Goal: Task Accomplishment & Management: Complete application form

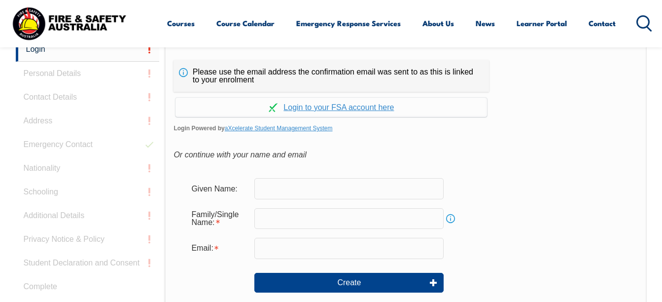
scroll to position [332, 0]
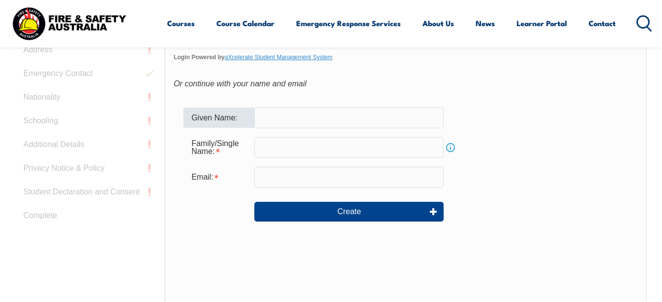
click at [285, 112] on input "text" at bounding box center [348, 117] width 189 height 21
type input "[PERSON_NAME]"
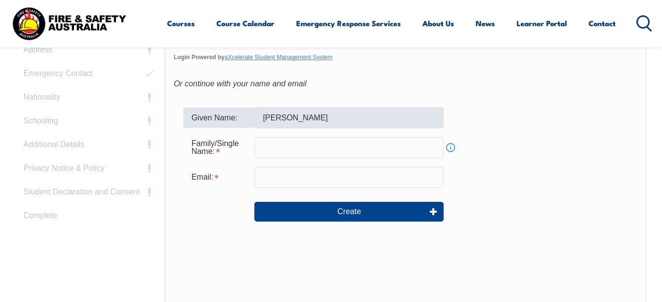
type input "Mikulova"
type input "[EMAIL_ADDRESS][DOMAIN_NAME]"
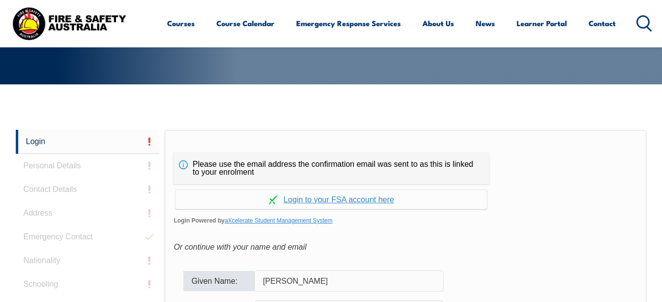
scroll to position [192, 0]
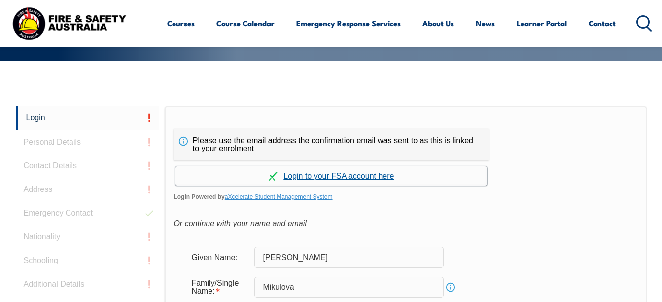
click at [363, 177] on link "Continue with aXcelerate" at bounding box center [331, 175] width 312 height 19
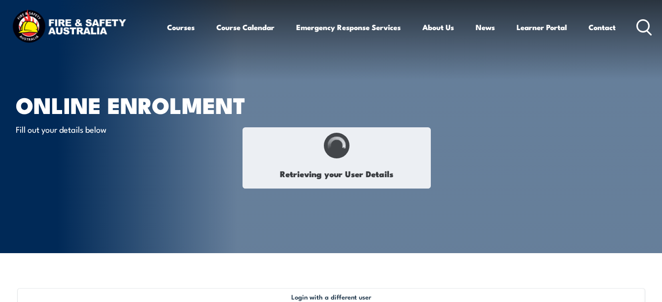
type input "[PERSON_NAME]"
type input "Mikuloa"
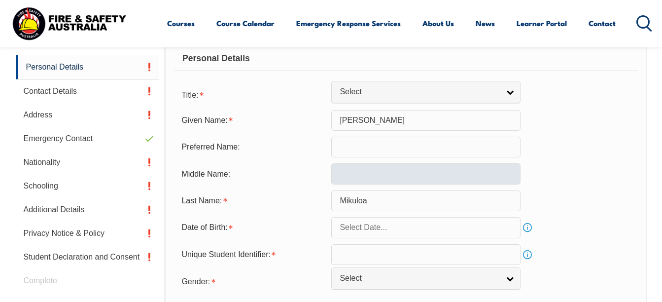
scroll to position [236, 0]
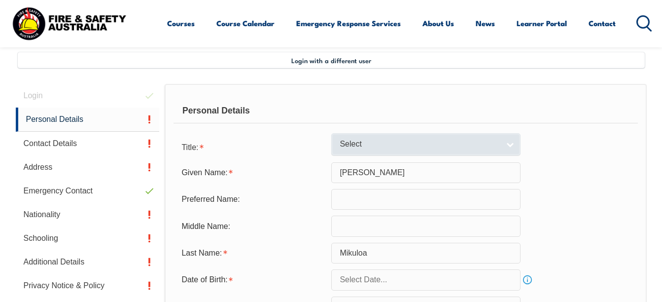
click at [427, 141] on span "Select" at bounding box center [420, 144] width 160 height 10
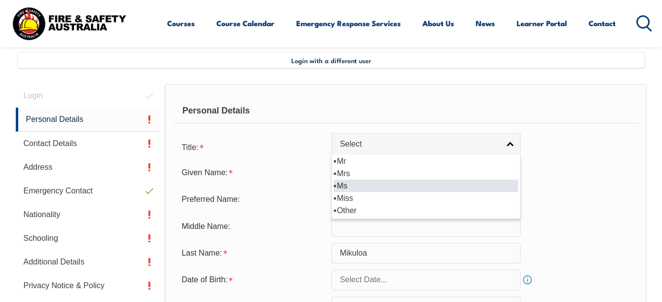
click at [393, 181] on li "Ms" at bounding box center [426, 185] width 184 height 12
select select "Ms"
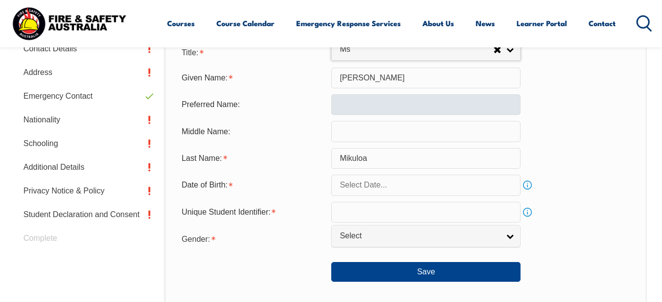
scroll to position [335, 0]
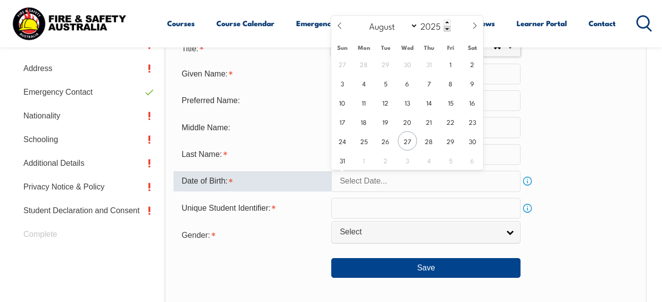
click at [399, 180] on input "text" at bounding box center [425, 181] width 189 height 21
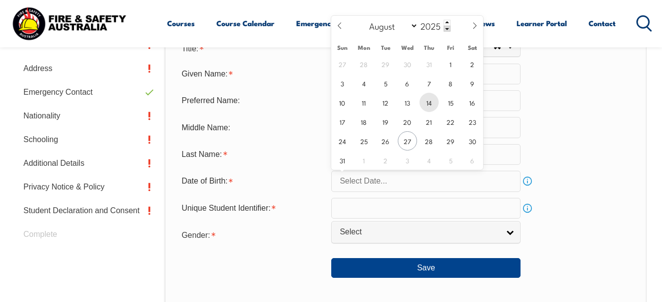
click at [425, 103] on span "14" at bounding box center [428, 102] width 19 height 19
type input "August 14, 2025"
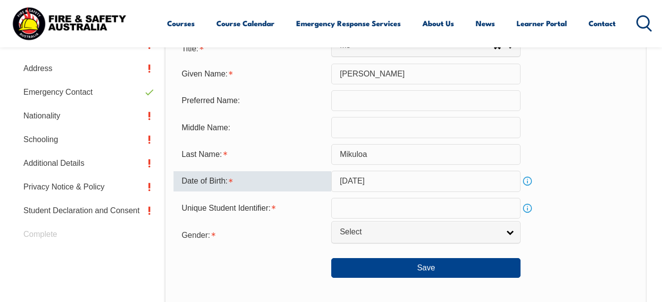
click at [403, 180] on input "August 14, 2025" at bounding box center [425, 181] width 189 height 21
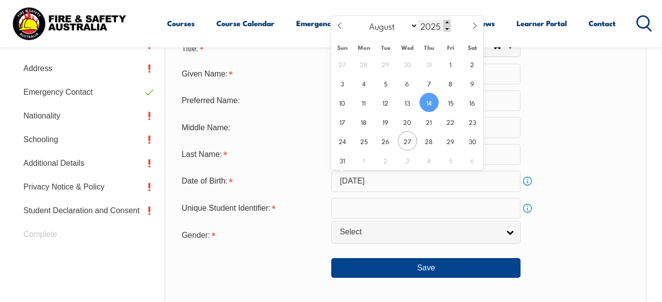
click at [448, 23] on span at bounding box center [447, 23] width 7 height 6
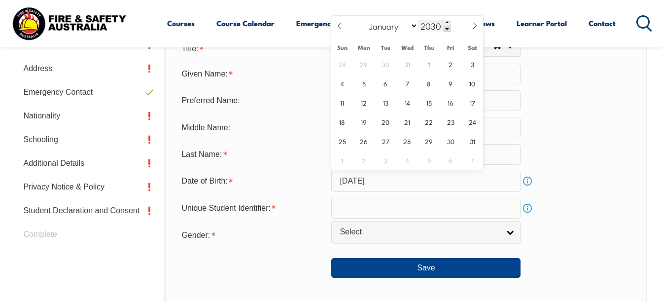
click at [446, 29] on span at bounding box center [447, 29] width 7 height 6
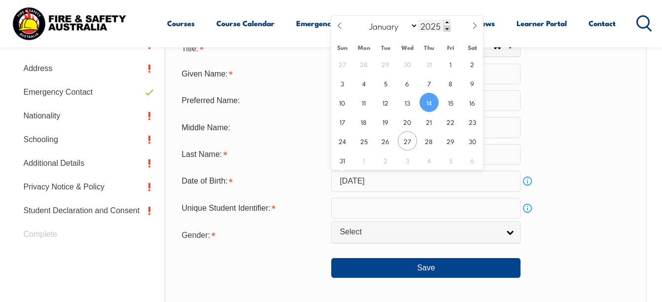
click at [446, 29] on span at bounding box center [447, 29] width 7 height 6
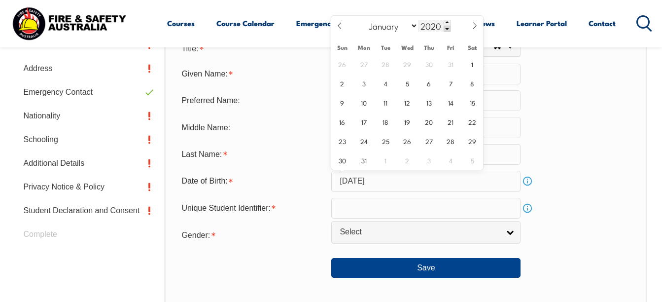
click at [446, 29] on span at bounding box center [447, 29] width 7 height 6
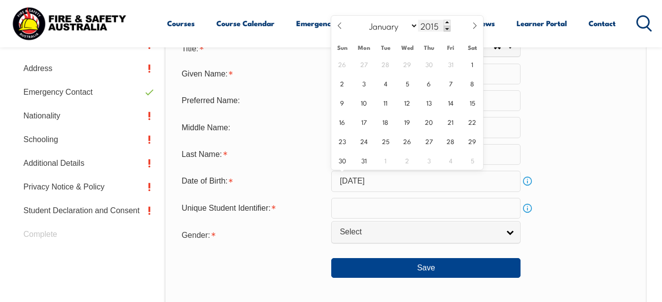
click at [446, 29] on span at bounding box center [447, 29] width 7 height 6
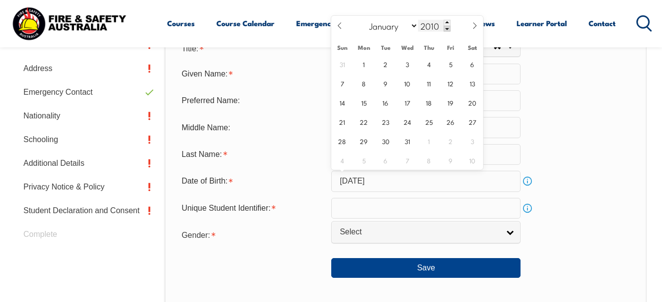
click at [446, 29] on span at bounding box center [447, 29] width 7 height 6
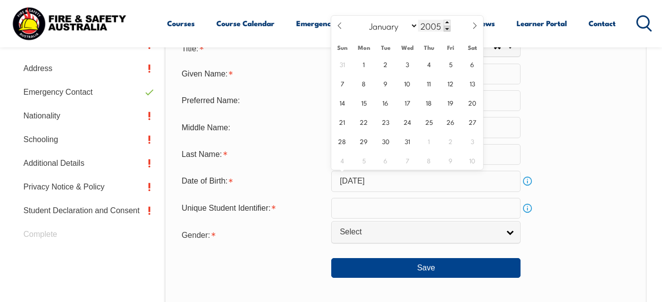
click at [446, 29] on span at bounding box center [447, 29] width 7 height 6
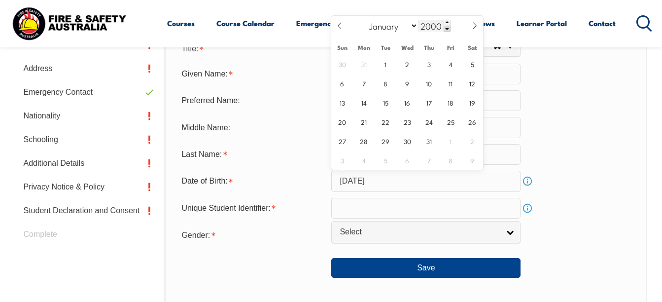
click at [446, 29] on span at bounding box center [447, 29] width 7 height 6
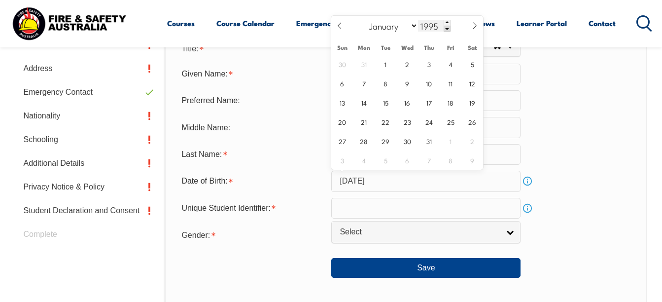
click at [446, 29] on span at bounding box center [447, 29] width 7 height 6
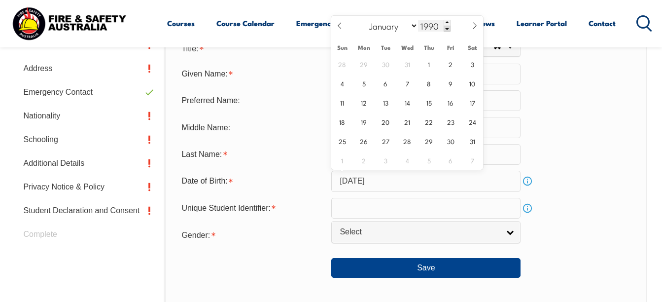
click at [446, 29] on span at bounding box center [447, 29] width 7 height 6
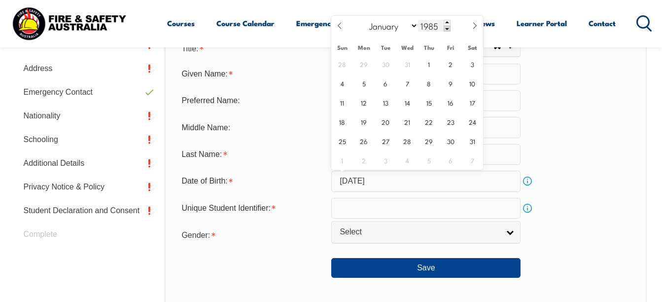
click at [446, 29] on span at bounding box center [447, 29] width 7 height 6
type input "1982"
click at [472, 85] on span "14" at bounding box center [472, 82] width 19 height 19
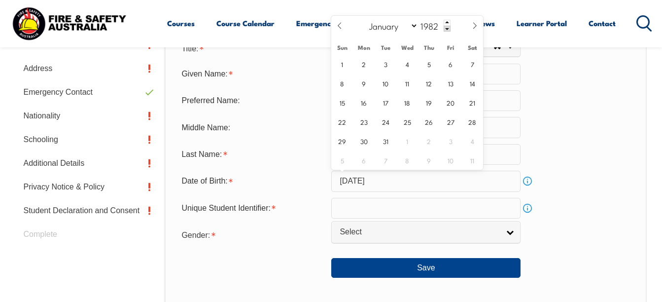
type input "August 14, 1982"
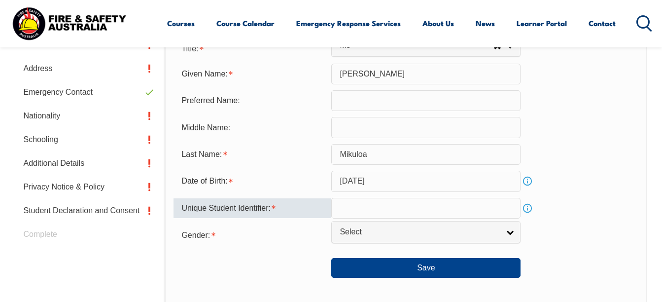
click at [392, 207] on input "text" at bounding box center [425, 208] width 189 height 21
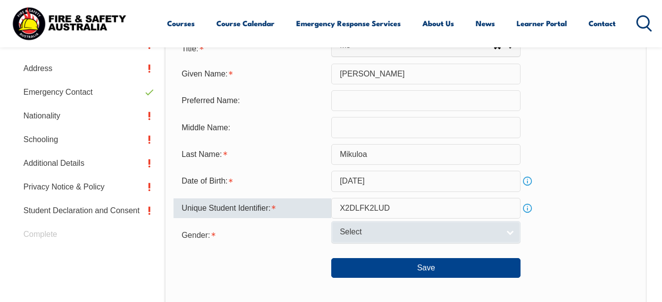
type input "X2DLFK2LUD"
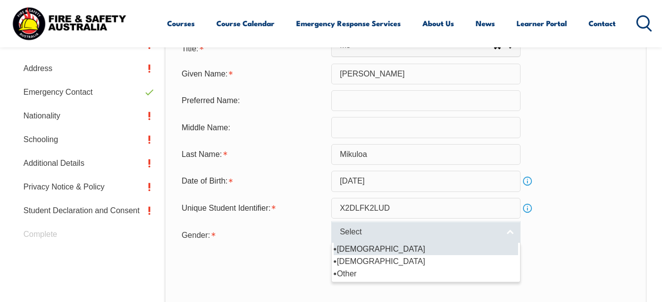
click at [397, 229] on span "Select" at bounding box center [420, 232] width 160 height 10
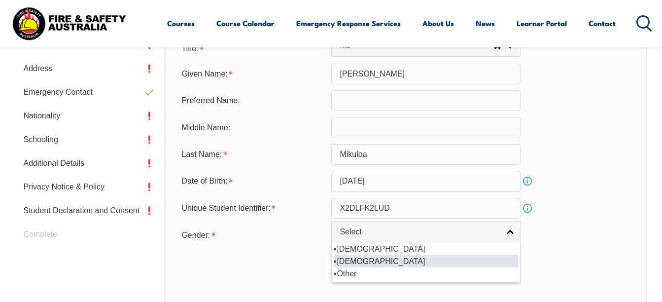
click at [386, 261] on li "[DEMOGRAPHIC_DATA]" at bounding box center [426, 261] width 184 height 12
select select "F"
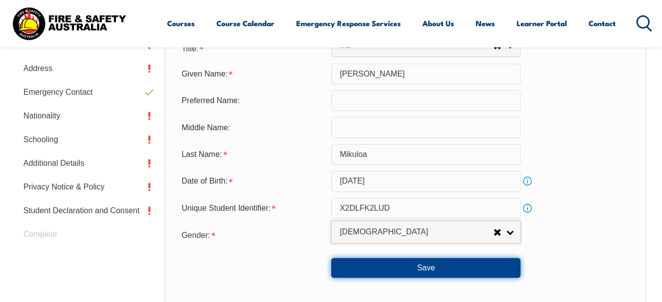
click at [452, 272] on button "Save" at bounding box center [425, 268] width 189 height 20
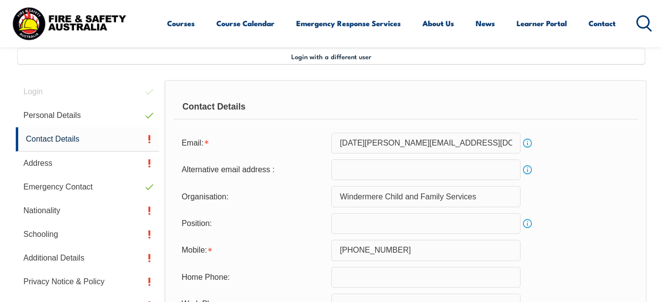
scroll to position [239, 0]
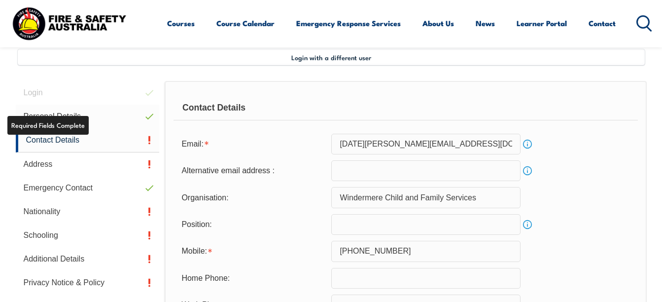
click at [86, 116] on link "Personal Details" at bounding box center [88, 116] width 144 height 24
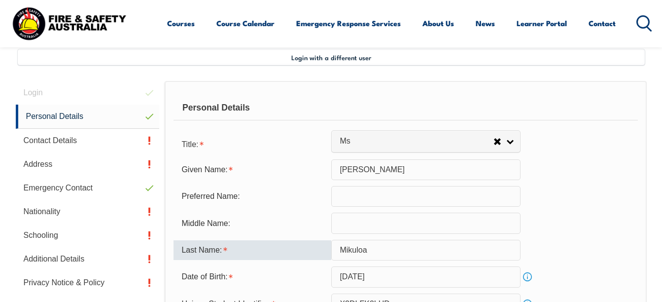
click at [363, 251] on input "Mikuloa" at bounding box center [425, 250] width 189 height 21
type input "Mikulova"
click at [577, 214] on div "Middle Name:" at bounding box center [405, 222] width 464 height 21
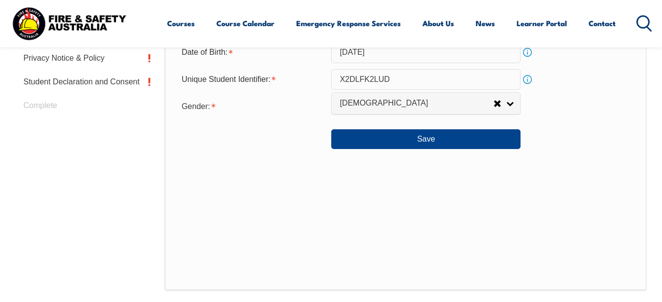
scroll to position [485, 0]
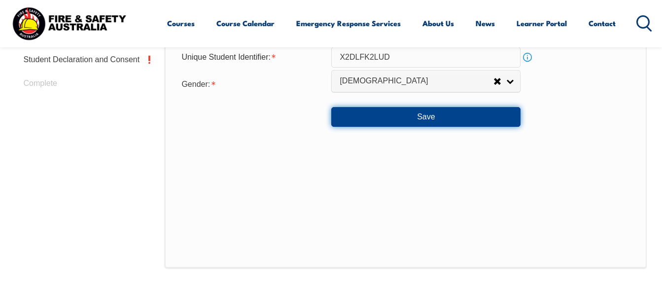
click at [423, 120] on button "Save" at bounding box center [425, 117] width 189 height 20
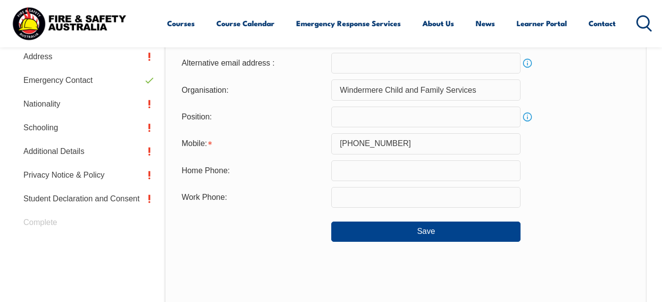
scroll to position [239, 0]
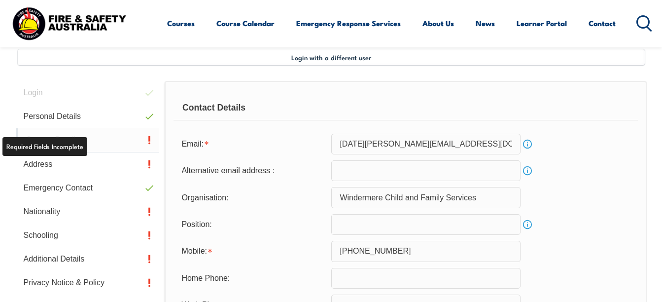
click at [130, 140] on link "Contact Details" at bounding box center [88, 140] width 144 height 24
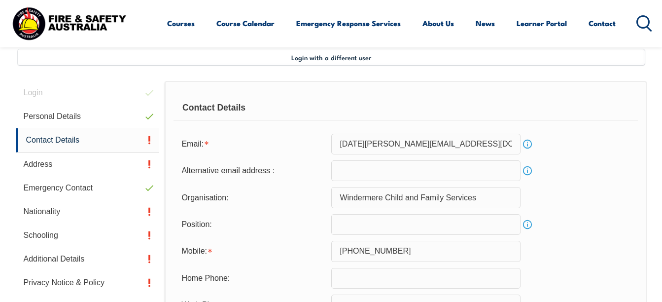
click at [476, 148] on input "Lucia.Mikulova@windermere.org.au" at bounding box center [425, 144] width 189 height 21
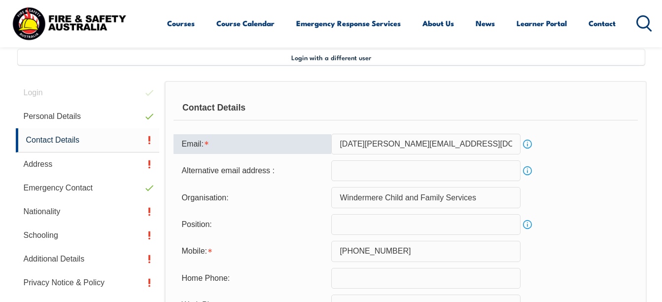
drag, startPoint x: 477, startPoint y: 145, endPoint x: 325, endPoint y: 145, distance: 151.8
click at [325, 145] on div "Email: Lucia.Mikulova@windermere.org.au Info" at bounding box center [405, 144] width 464 height 21
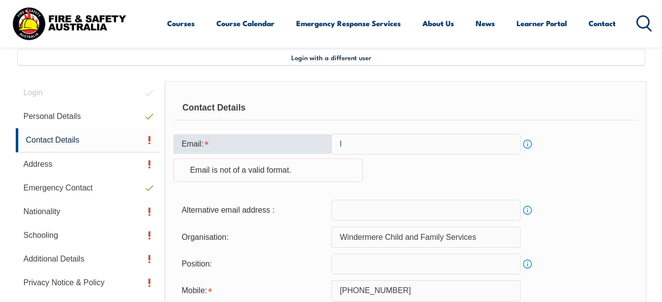
type input "[EMAIL_ADDRESS][DOMAIN_NAME]"
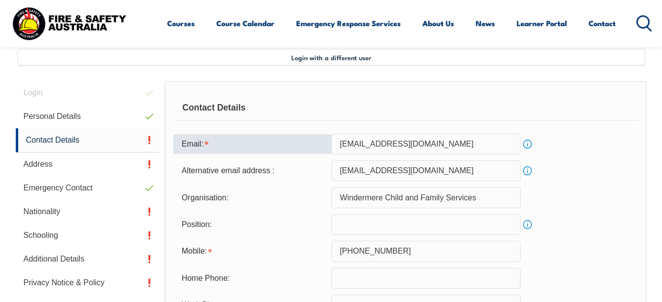
click at [610, 174] on div "Alternative email address : lmikulova12@gmail.com Info" at bounding box center [405, 170] width 464 height 21
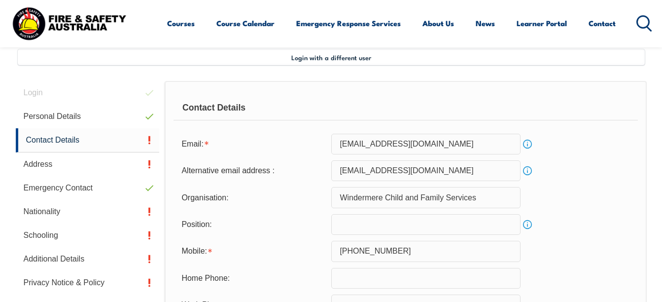
click at [467, 178] on input "[EMAIL_ADDRESS][DOMAIN_NAME]" at bounding box center [425, 170] width 189 height 21
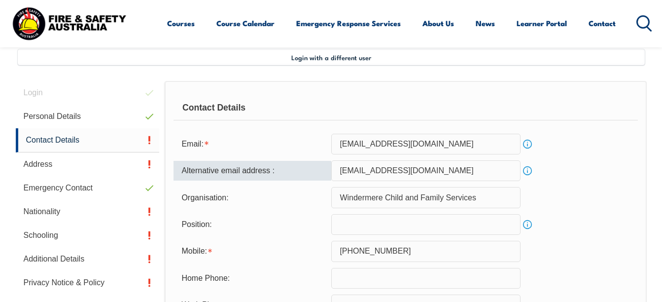
drag, startPoint x: 458, startPoint y: 173, endPoint x: 330, endPoint y: 173, distance: 128.2
click at [330, 173] on div "Alternative email address : lmikulova12@gmail.com Info" at bounding box center [405, 170] width 464 height 21
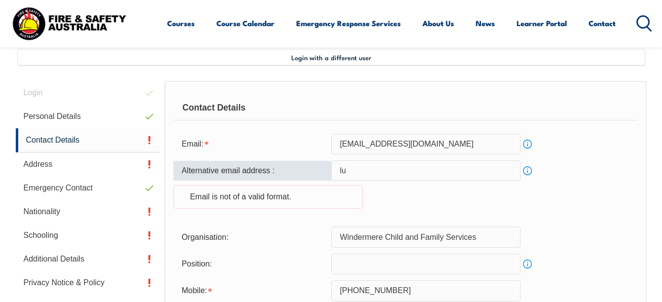
type input "lucia.mikulova@windermere.org.au"
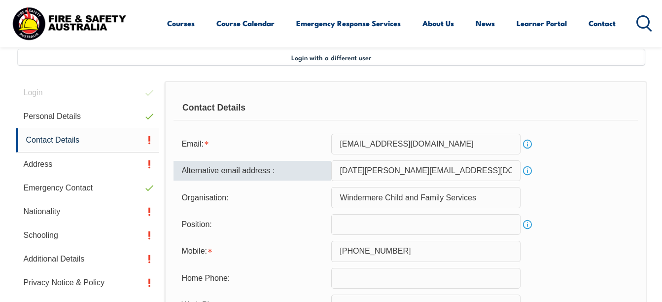
click at [627, 202] on div "Organisation: Windermere Child and Family Services" at bounding box center [405, 197] width 464 height 21
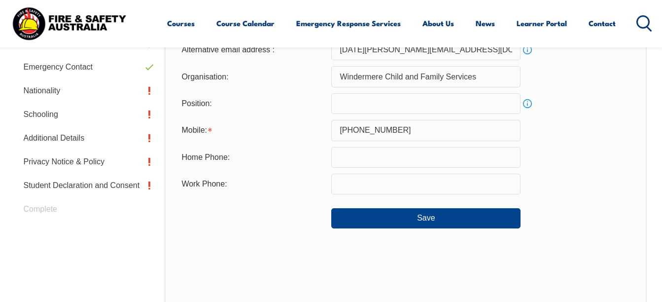
scroll to position [387, 0]
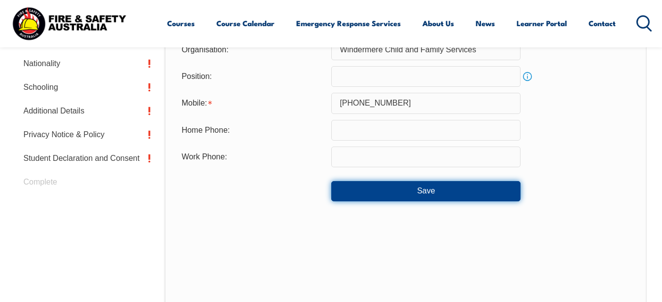
click at [434, 192] on button "Save" at bounding box center [425, 191] width 189 height 20
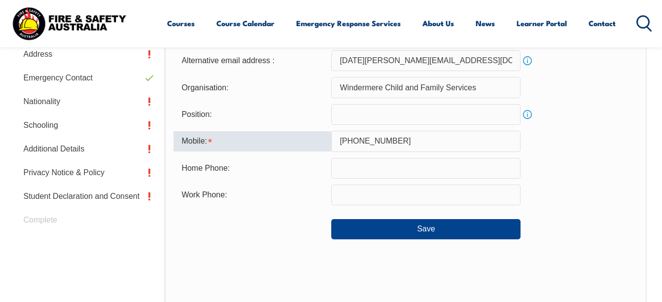
scroll to position [332, 0]
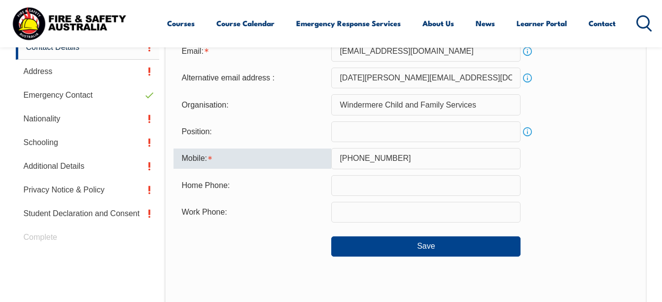
drag, startPoint x: 418, startPoint y: 158, endPoint x: 332, endPoint y: 155, distance: 86.8
click at [332, 155] on input "+61 3 8793 4261" at bounding box center [425, 158] width 189 height 21
type input "0432236886"
click at [560, 185] on div "Home Phone:" at bounding box center [405, 185] width 464 height 21
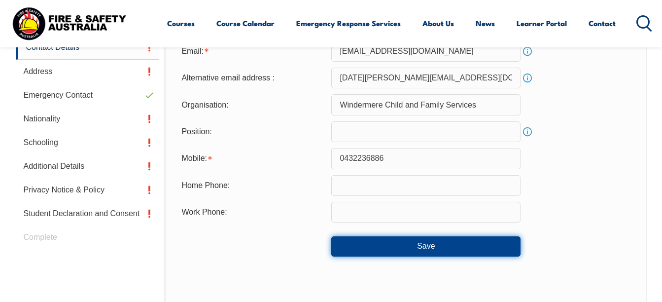
click at [447, 247] on button "Save" at bounding box center [425, 246] width 189 height 20
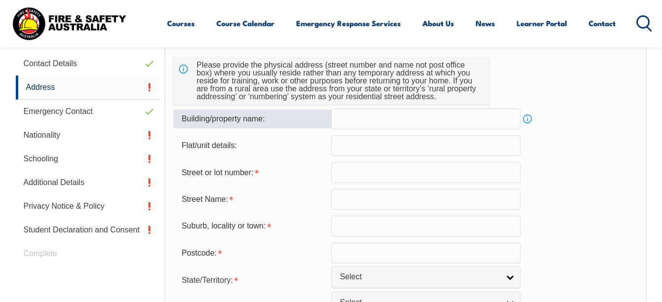
scroll to position [338, 0]
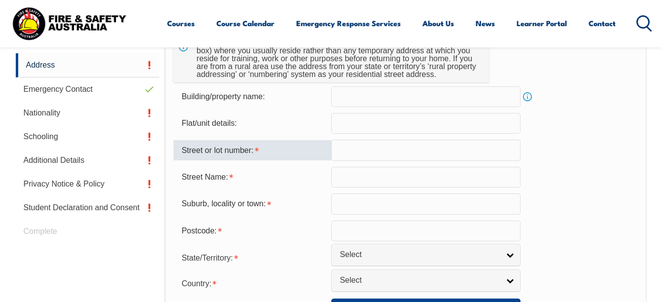
click at [373, 154] on input "text" at bounding box center [425, 149] width 189 height 21
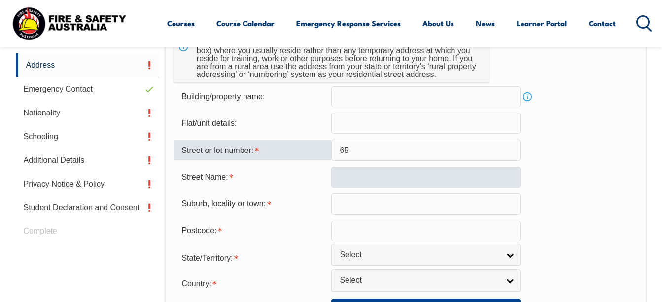
type input "65"
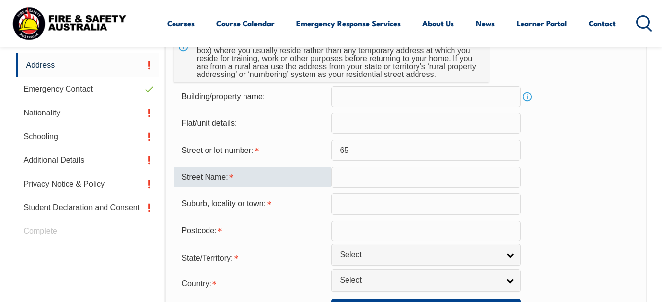
click at [372, 174] on input "text" at bounding box center [425, 177] width 189 height 21
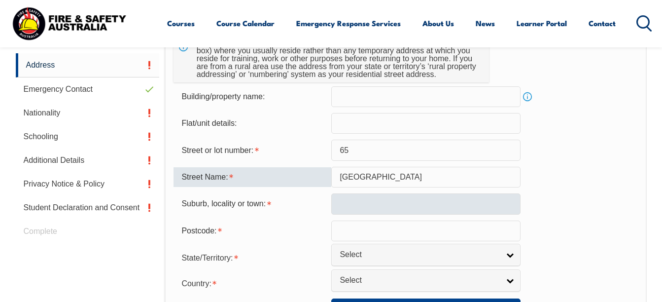
type input "Allendale Road"
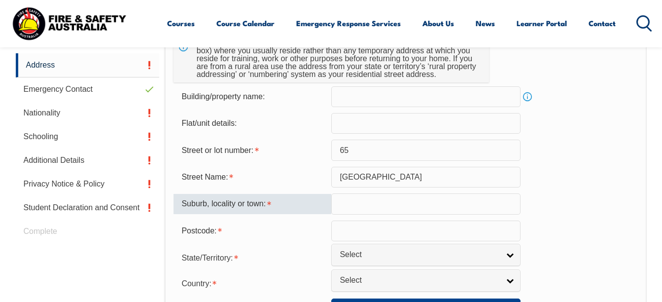
click at [366, 209] on input "text" at bounding box center [425, 203] width 189 height 21
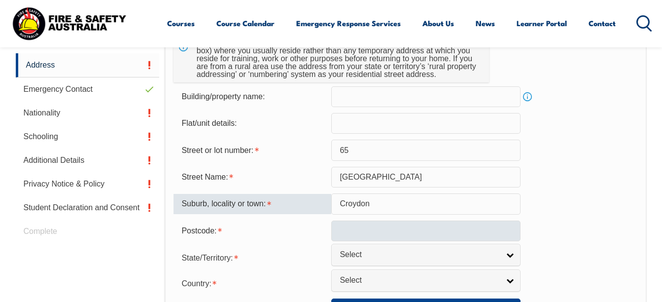
type input "Croydon"
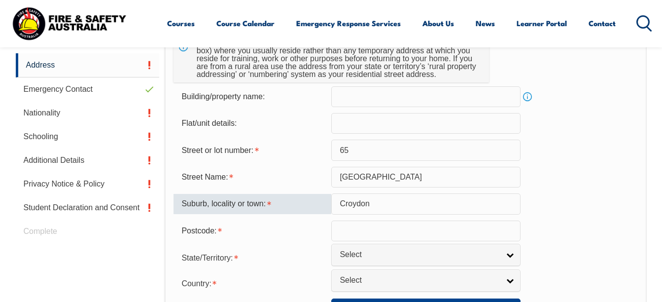
click at [369, 232] on input "text" at bounding box center [425, 230] width 189 height 21
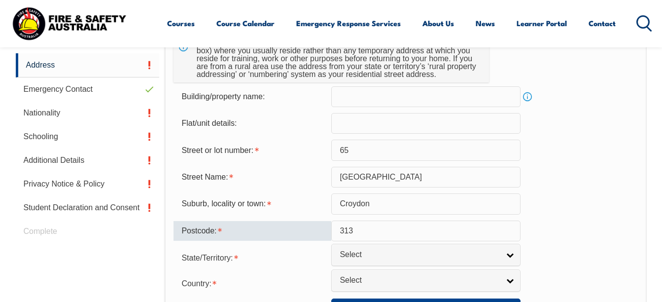
type input "3136"
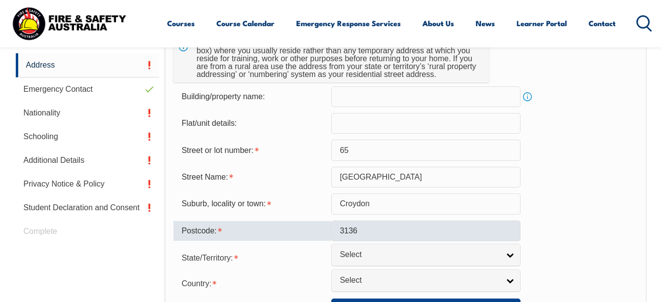
select select "VIC"
select select "1101"
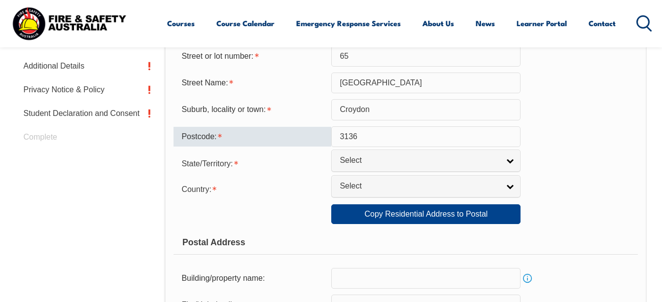
scroll to position [436, 0]
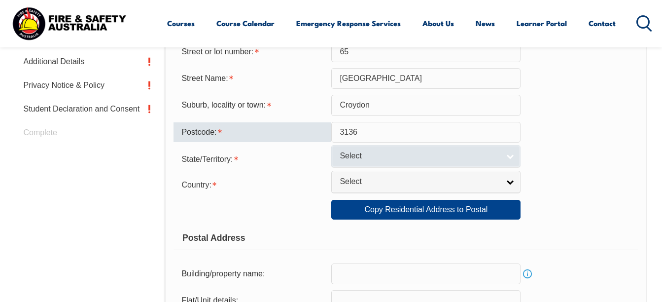
type input "3136"
click at [452, 160] on span "Select" at bounding box center [420, 156] width 160 height 10
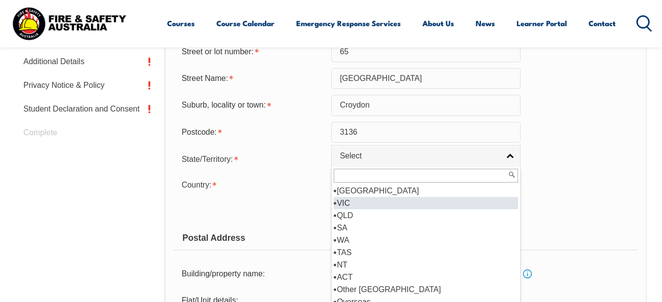
click at [377, 205] on li "VIC" at bounding box center [426, 203] width 184 height 12
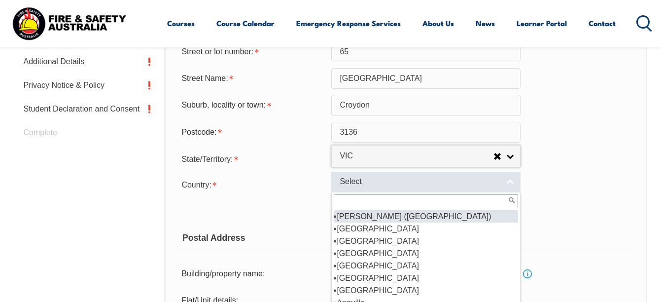
click at [381, 183] on span "Select" at bounding box center [420, 181] width 160 height 10
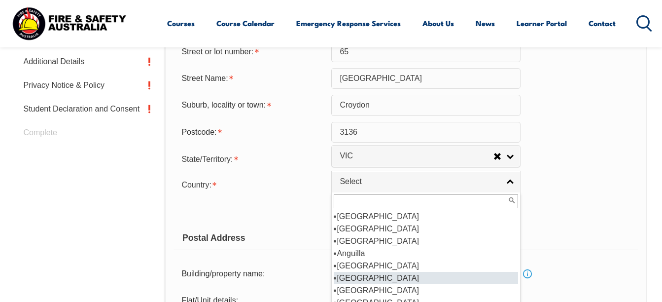
scroll to position [99, 0]
click at [356, 276] on li "[GEOGRAPHIC_DATA]" at bounding box center [426, 278] width 184 height 12
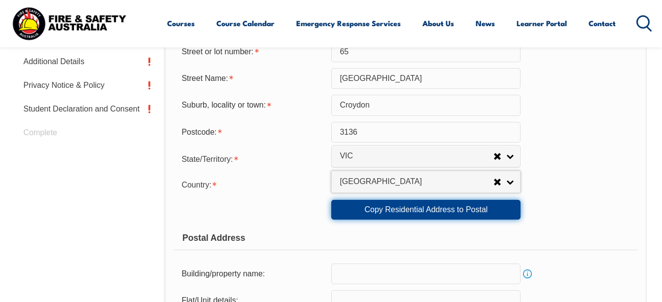
drag, startPoint x: 446, startPoint y: 214, endPoint x: 450, endPoint y: 213, distance: 5.0
click at [446, 214] on link "Copy Residential Address to Postal" at bounding box center [425, 210] width 189 height 20
type input "65"
type input "Allendale Road"
type input "Croydon"
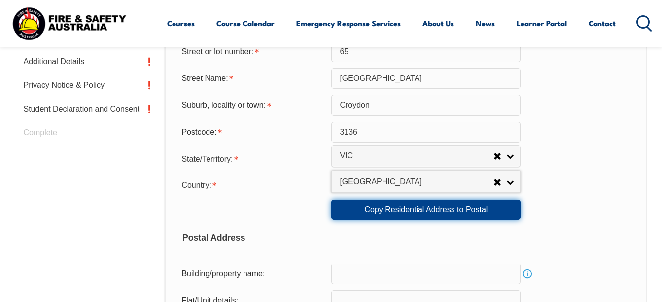
select select "VIC"
type input "3136"
select select "1101"
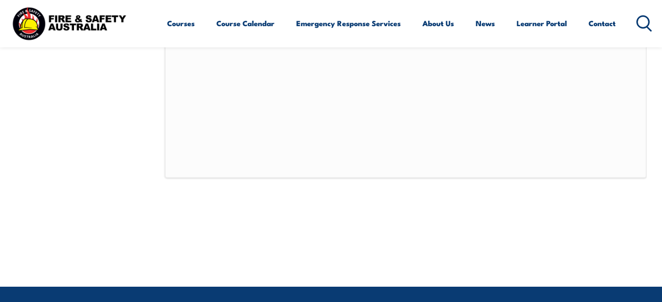
scroll to position [831, 0]
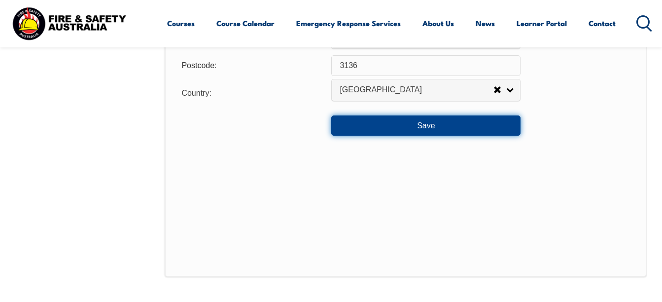
click at [443, 129] on button "Save" at bounding box center [425, 125] width 189 height 20
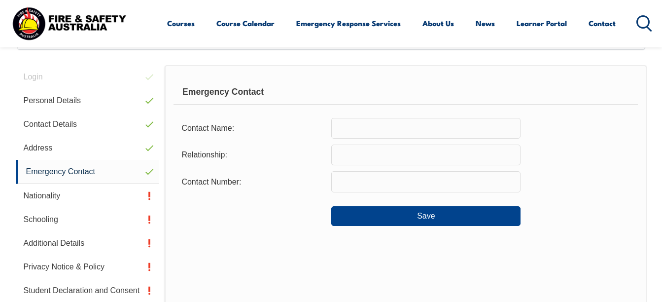
scroll to position [239, 0]
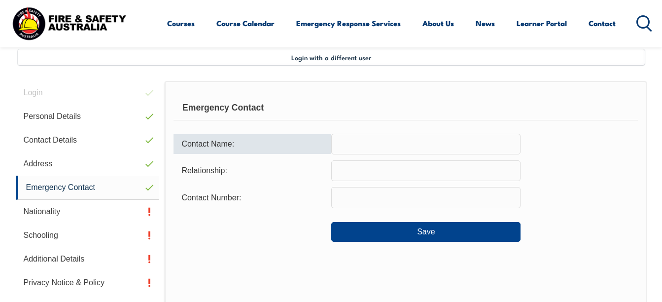
click at [375, 147] on input "text" at bounding box center [425, 144] width 189 height 21
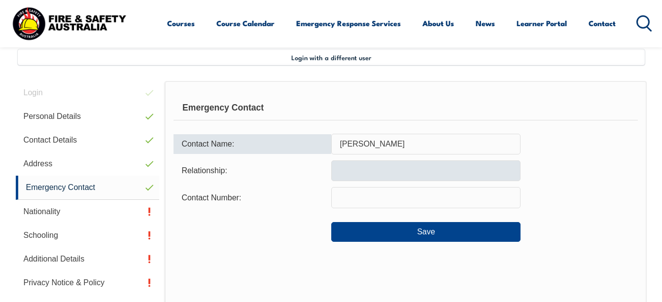
type input "Miro Dinka"
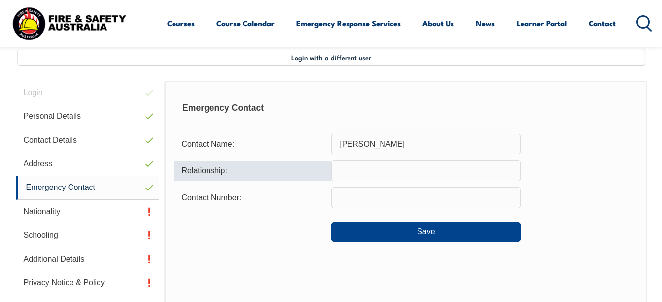
click at [371, 170] on input "text" at bounding box center [425, 170] width 189 height 21
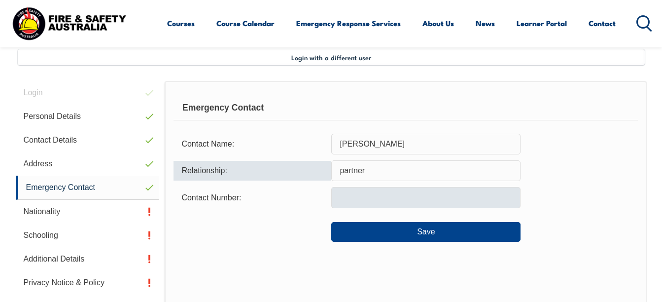
type input "partner"
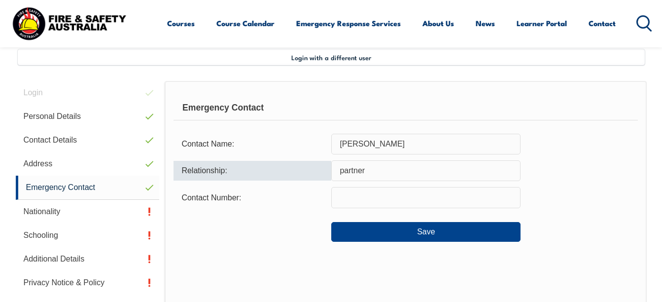
click at [340, 195] on input "text" at bounding box center [425, 197] width 189 height 21
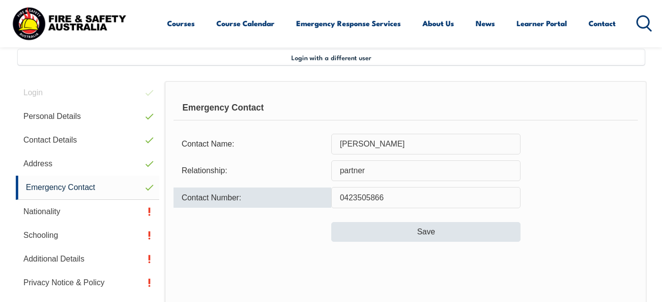
type input "0423505866"
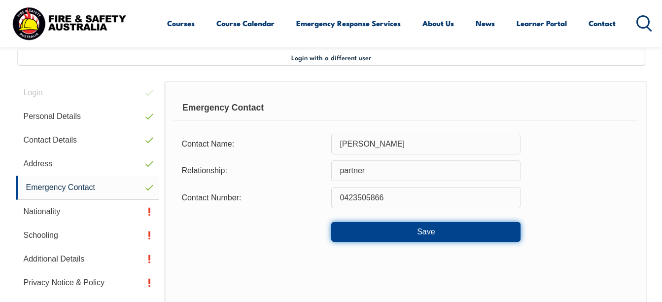
click at [407, 227] on button "Save" at bounding box center [425, 232] width 189 height 20
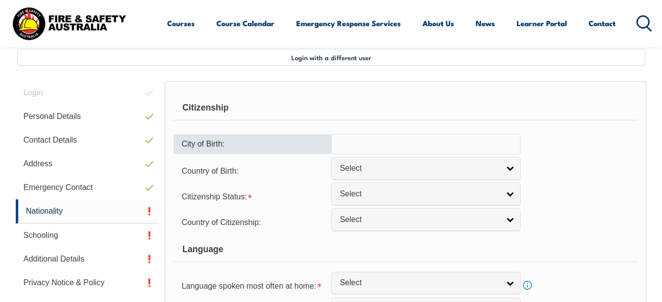
click at [430, 147] on input "text" at bounding box center [425, 144] width 189 height 21
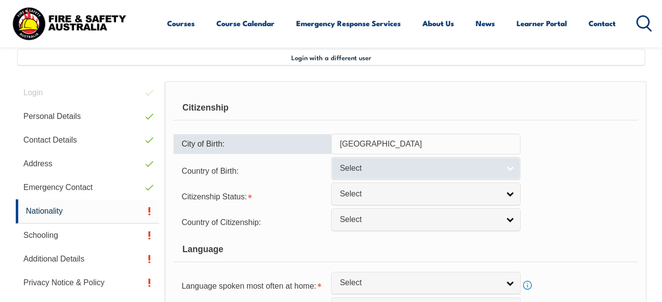
type input "Bratislava"
click at [403, 166] on span "Select" at bounding box center [420, 168] width 160 height 10
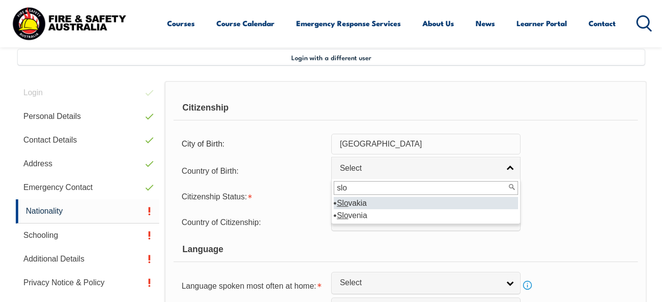
type input "slo"
click at [361, 202] on li "Slo vakia" at bounding box center [426, 203] width 184 height 12
select select "3311"
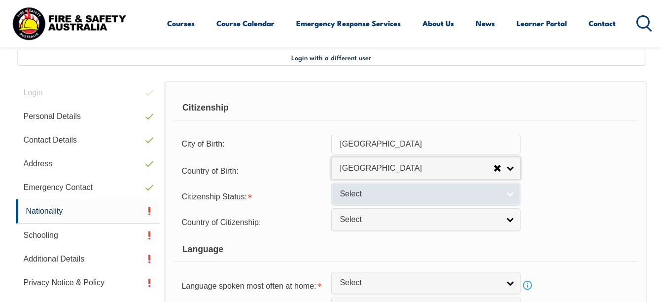
click at [365, 201] on link "Select" at bounding box center [425, 193] width 189 height 22
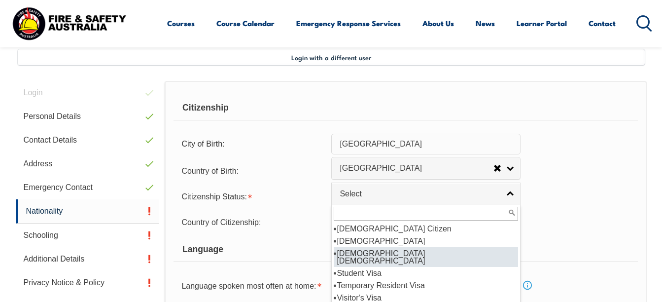
click at [401, 253] on li "[DEMOGRAPHIC_DATA] [DEMOGRAPHIC_DATA]" at bounding box center [426, 257] width 184 height 20
select select "3"
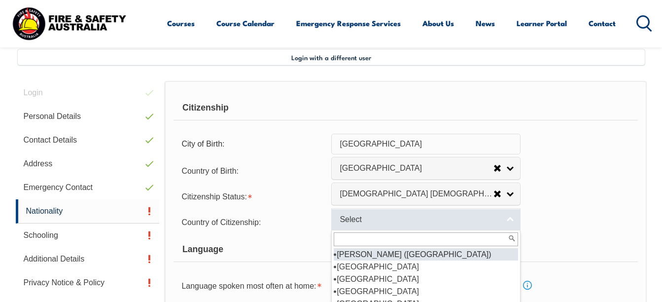
click at [395, 223] on span "Select" at bounding box center [420, 219] width 160 height 10
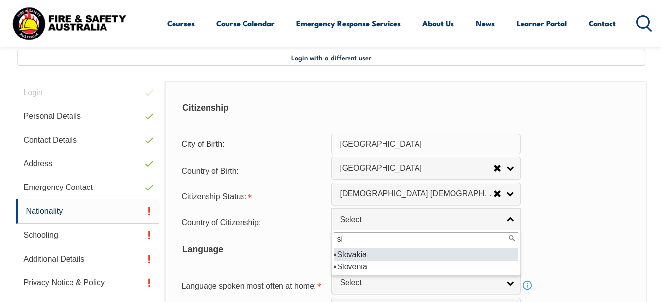
type input "sl"
click at [369, 253] on li "Sl ovakia" at bounding box center [426, 254] width 184 height 12
select select "3311"
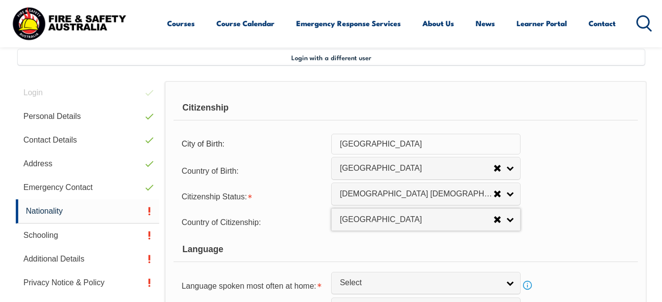
click at [547, 191] on div "Citizenship Status: Australian Citizen New Zealand Citizen Australian Permanent…" at bounding box center [405, 196] width 464 height 20
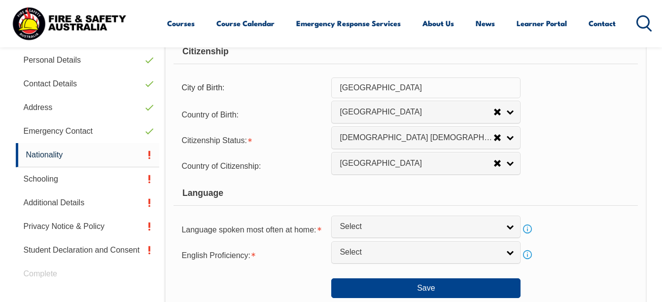
scroll to position [387, 0]
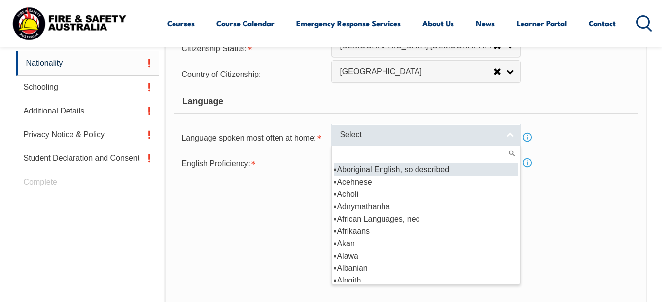
click at [360, 137] on span "Select" at bounding box center [420, 135] width 160 height 10
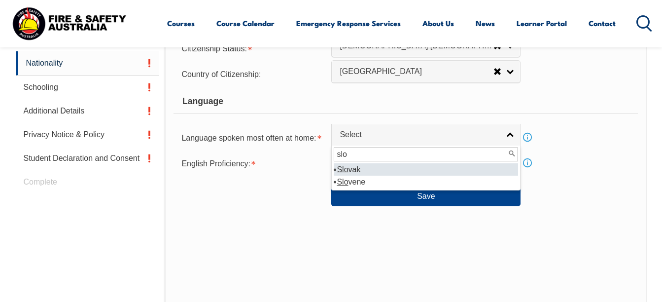
type input "slo"
click at [351, 171] on li "Slo vak" at bounding box center [426, 169] width 184 height 12
select select "3603"
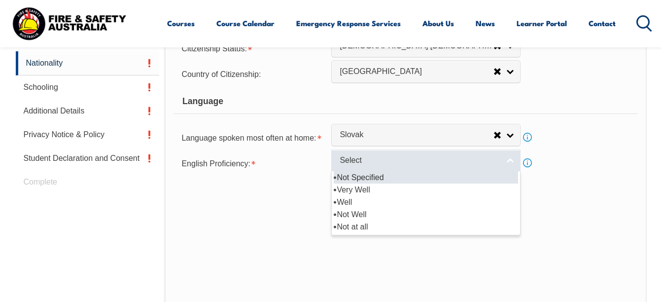
click at [359, 164] on span "Select" at bounding box center [420, 160] width 160 height 10
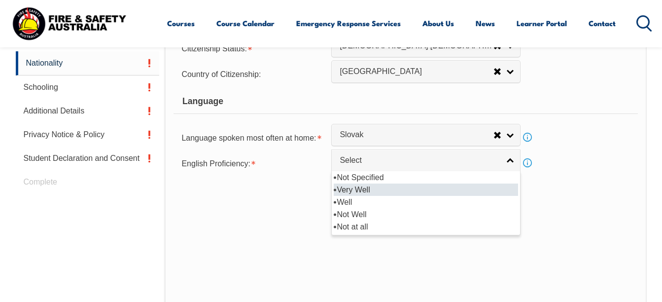
click at [366, 189] on li "Very Well" at bounding box center [426, 189] width 184 height 12
select select "1"
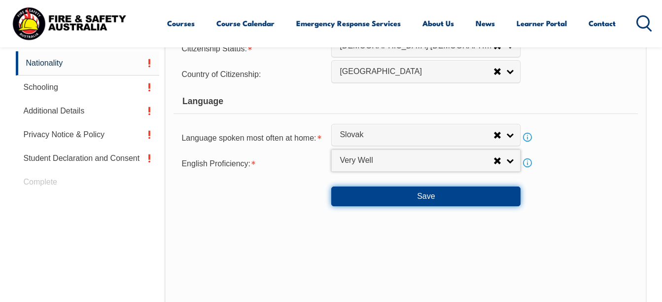
click at [431, 201] on button "Save" at bounding box center [425, 196] width 189 height 20
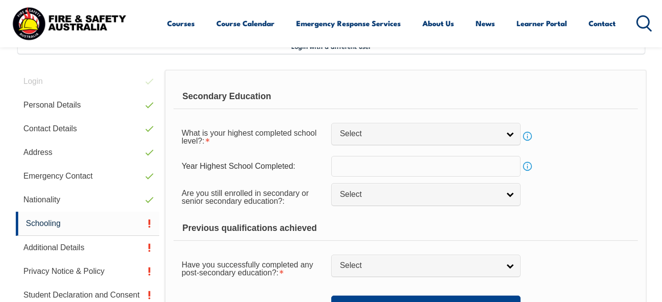
scroll to position [239, 0]
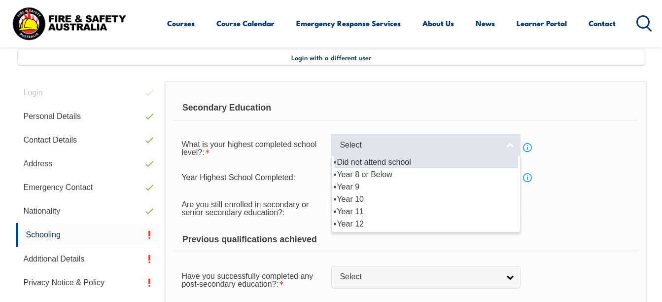
click at [362, 142] on span "Select" at bounding box center [420, 145] width 160 height 10
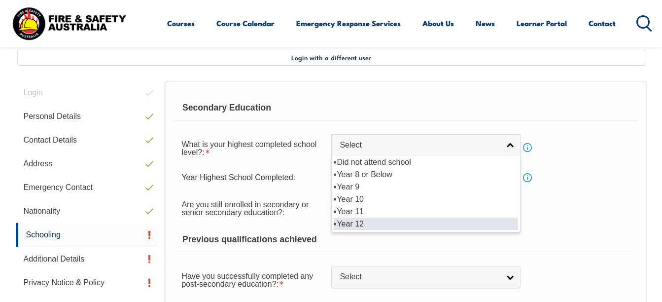
click at [386, 226] on li "Year 12" at bounding box center [426, 223] width 184 height 12
select select "12"
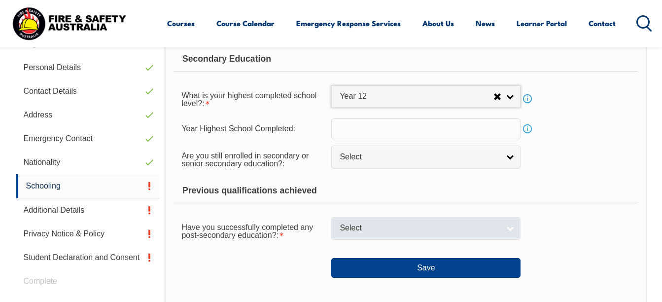
scroll to position [288, 0]
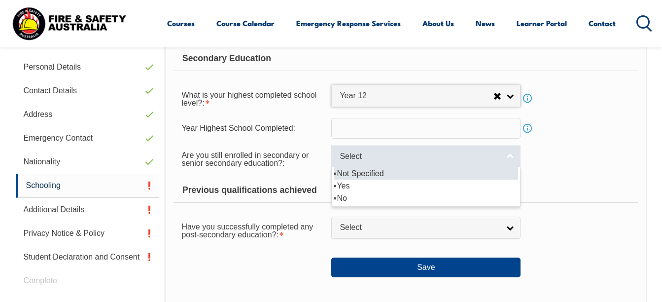
click at [425, 159] on span "Select" at bounding box center [420, 156] width 160 height 10
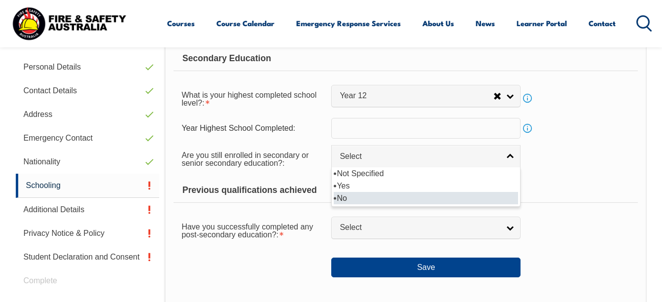
click at [406, 194] on li "No" at bounding box center [426, 198] width 184 height 12
select select "false"
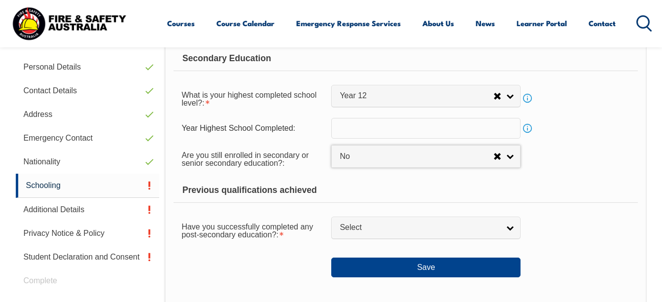
scroll to position [338, 0]
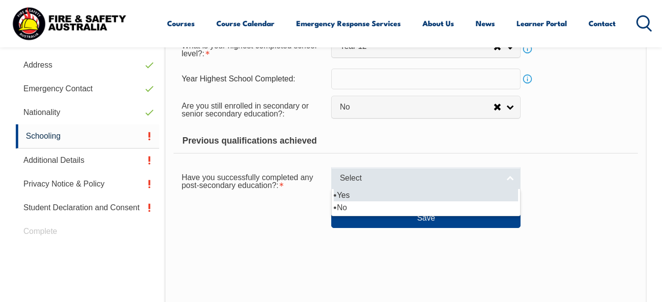
click at [402, 180] on span "Select" at bounding box center [420, 178] width 160 height 10
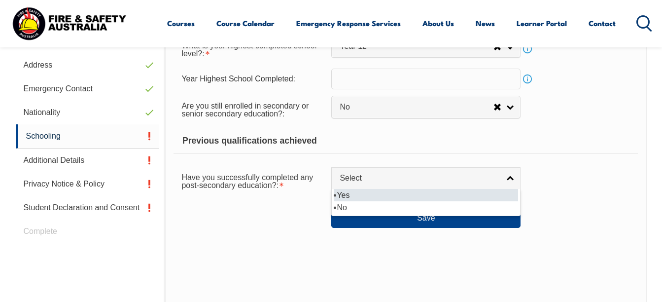
click at [393, 199] on li "Yes" at bounding box center [426, 195] width 184 height 12
select select "true"
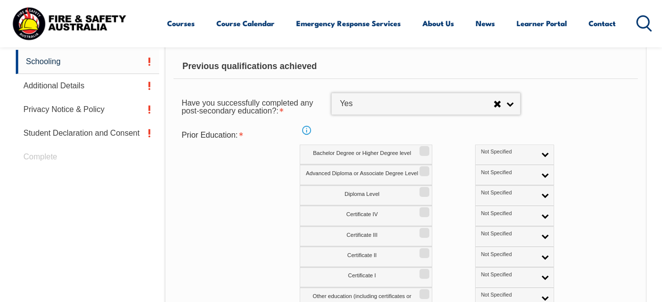
scroll to position [436, 0]
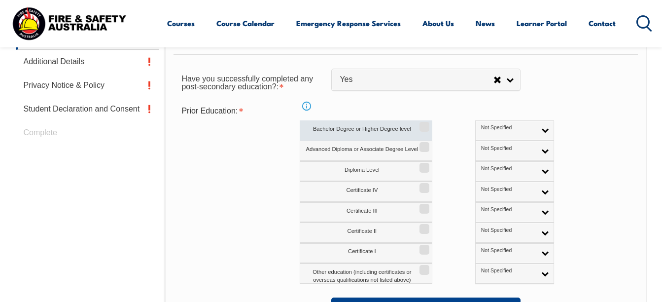
click at [375, 126] on label "Bachelor Degree or Higher Degree level" at bounding box center [366, 130] width 133 height 20
click at [420, 124] on input "Bachelor Degree or Higher Degree level" at bounding box center [423, 123] width 6 height 1
checkbox input "true"
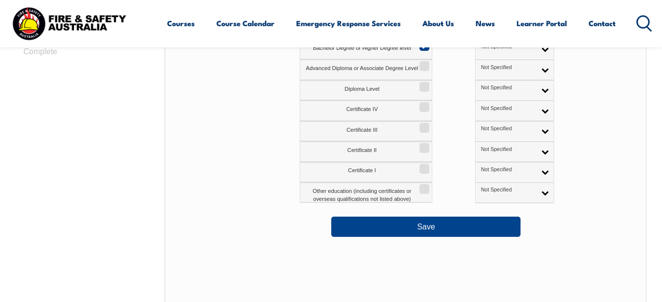
scroll to position [535, 0]
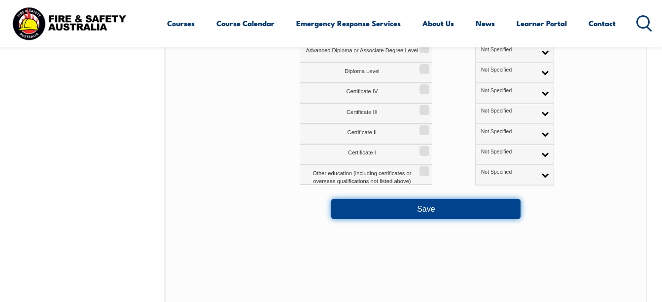
click at [425, 209] on button "Save" at bounding box center [425, 209] width 189 height 20
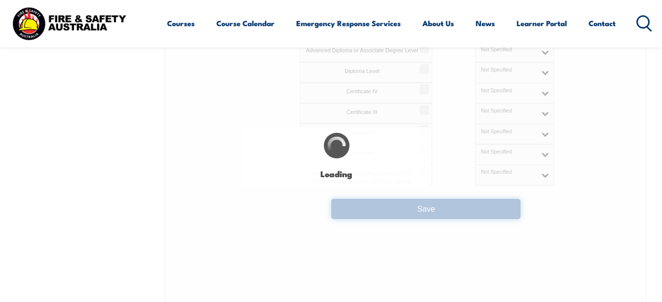
select select
select select "false"
select select "true"
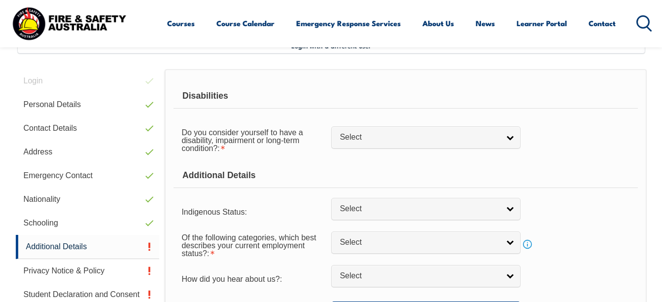
scroll to position [239, 0]
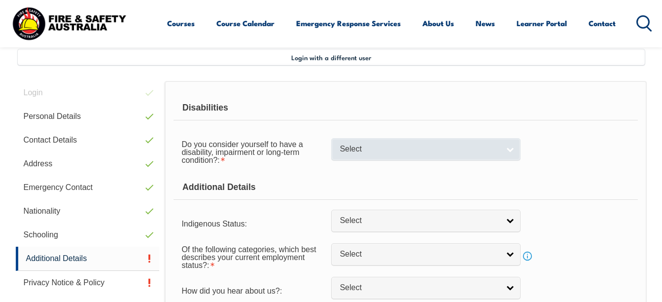
click at [404, 149] on span "Select" at bounding box center [420, 149] width 160 height 10
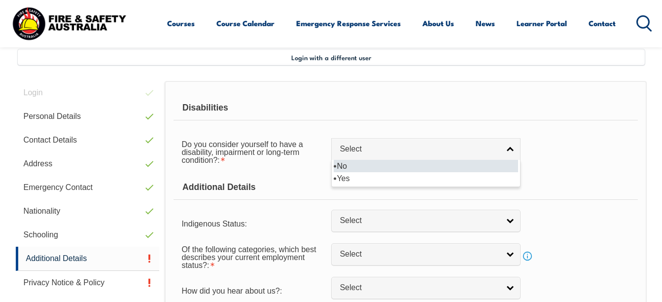
click at [392, 165] on li "No" at bounding box center [426, 166] width 184 height 12
select select "false"
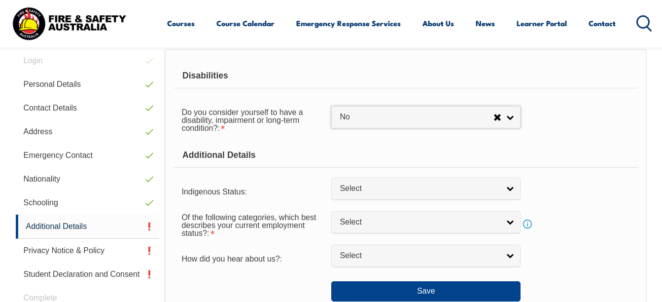
scroll to position [288, 0]
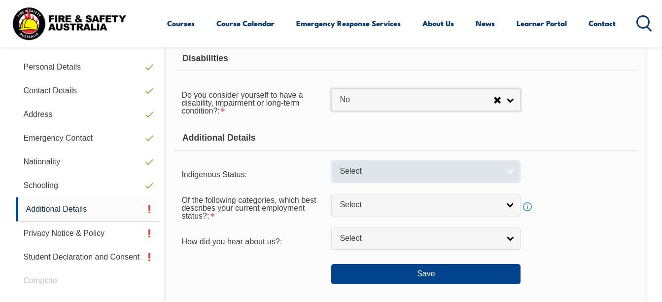
click at [432, 177] on link "Select" at bounding box center [425, 171] width 189 height 22
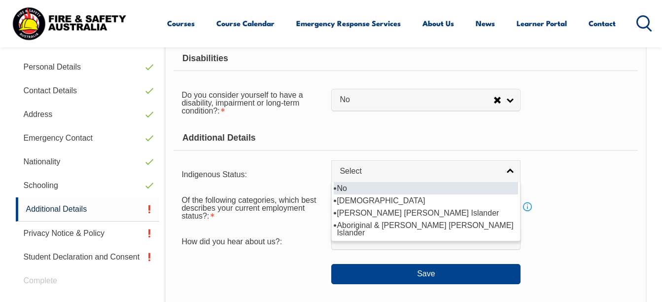
click at [417, 192] on li "No" at bounding box center [426, 188] width 184 height 12
select select "4"
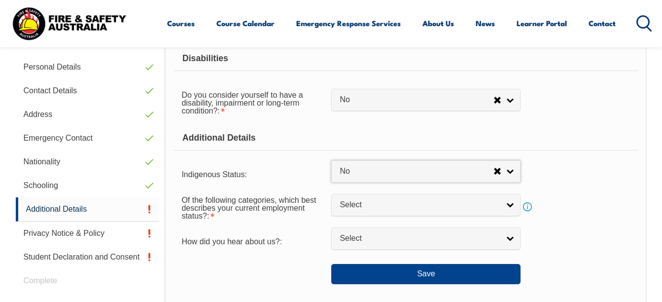
scroll to position [338, 0]
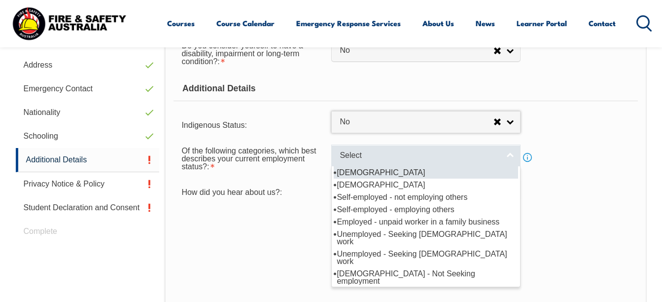
click at [413, 164] on link "Select" at bounding box center [425, 155] width 189 height 22
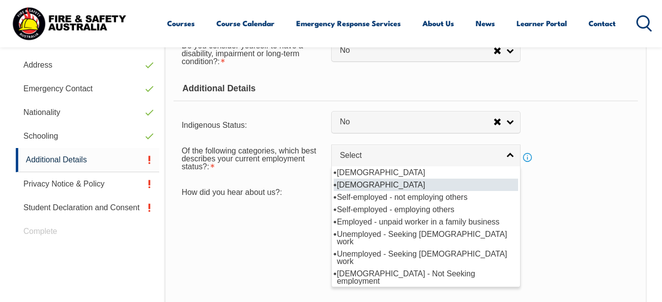
click at [402, 184] on li "[DEMOGRAPHIC_DATA]" at bounding box center [426, 184] width 184 height 12
select select "2"
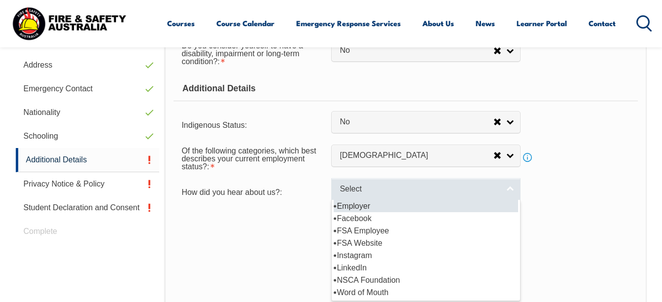
click at [400, 190] on span "Select" at bounding box center [420, 189] width 160 height 10
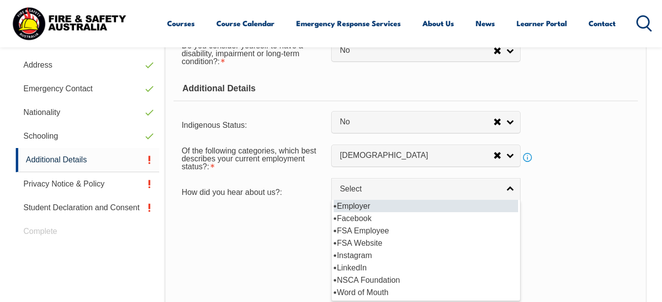
click at [386, 206] on li "Employer" at bounding box center [426, 206] width 184 height 12
select select "8019"
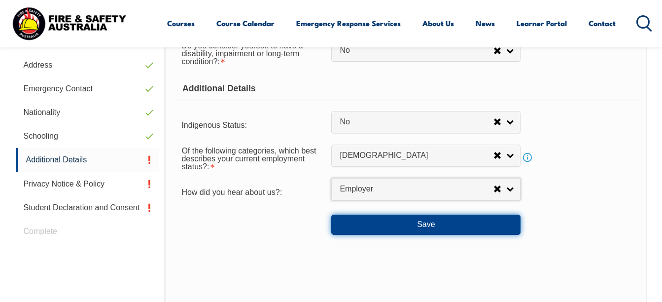
click at [432, 222] on button "Save" at bounding box center [425, 224] width 189 height 20
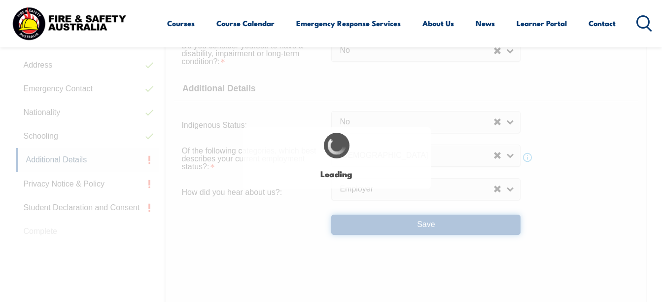
select select "false"
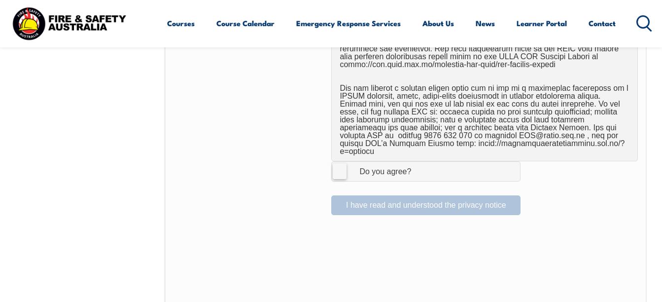
scroll to position [633, 0]
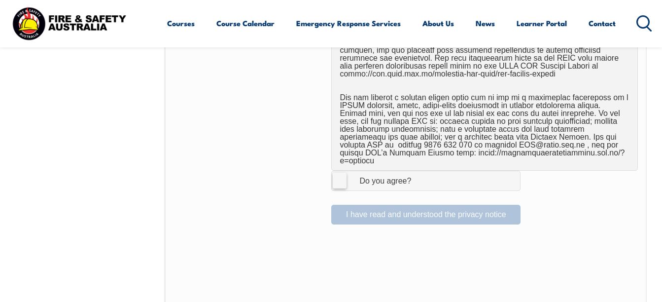
click at [340, 173] on label "I Agree Do you agree?" at bounding box center [425, 181] width 189 height 20
click at [419, 173] on input "I Agree Do you agree?" at bounding box center [427, 180] width 17 height 19
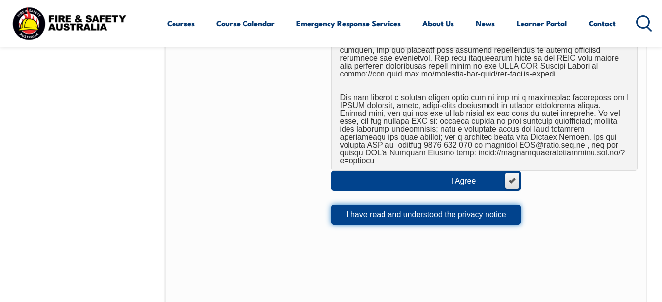
click at [383, 207] on button "I have read and understood the privacy notice" at bounding box center [425, 215] width 189 height 20
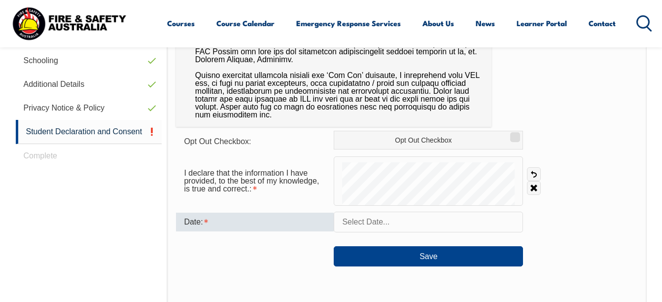
scroll to position [436, 0]
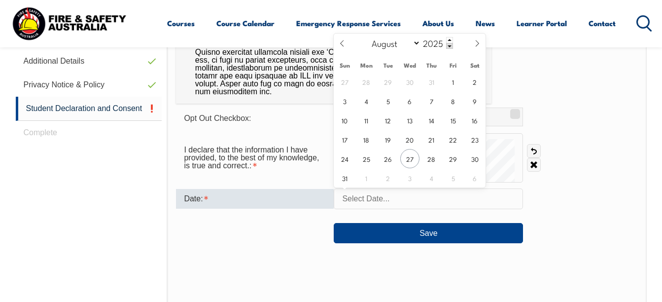
click at [406, 201] on input "text" at bounding box center [428, 198] width 189 height 21
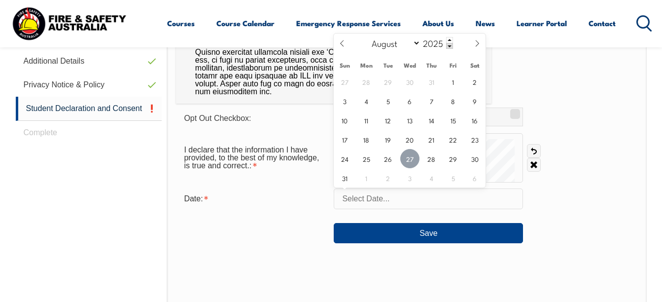
click at [402, 156] on span "27" at bounding box center [409, 158] width 19 height 19
type input "August 27, 2025"
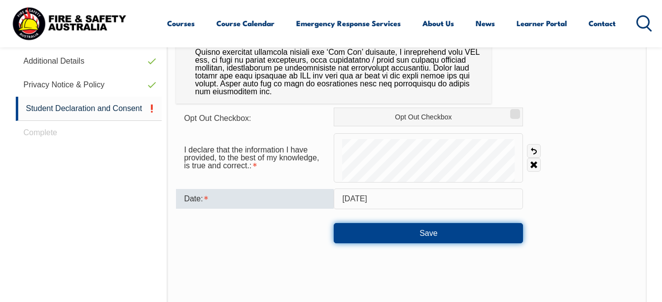
click at [415, 231] on button "Save" at bounding box center [428, 233] width 189 height 20
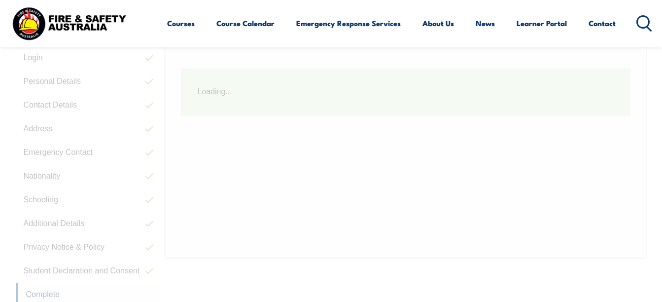
scroll to position [239, 0]
